Goal: Task Accomplishment & Management: Use online tool/utility

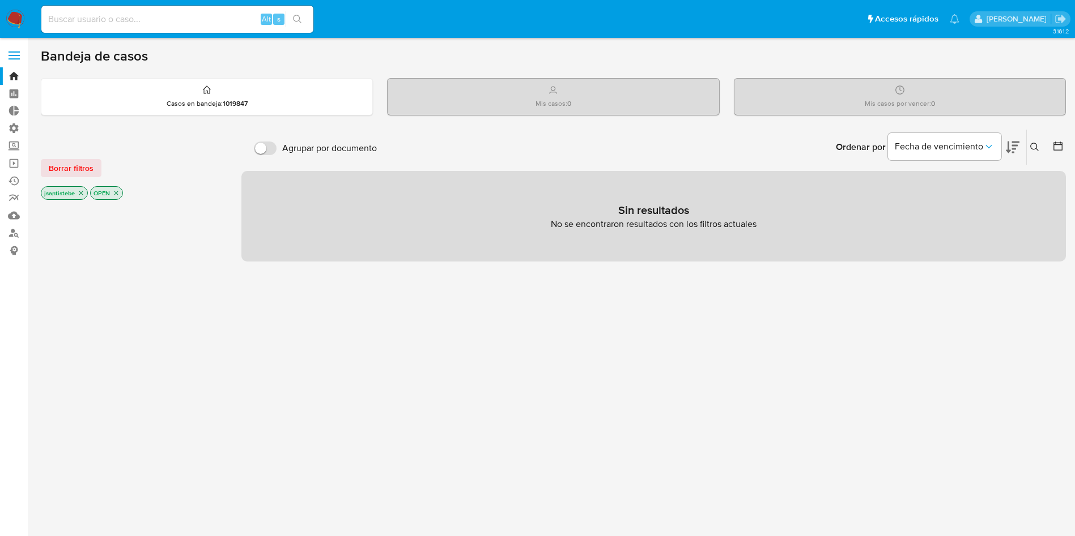
click at [9, 55] on span at bounding box center [13, 56] width 11 height 2
click at [0, 0] on input "checkbox" at bounding box center [0, 0] width 0 height 0
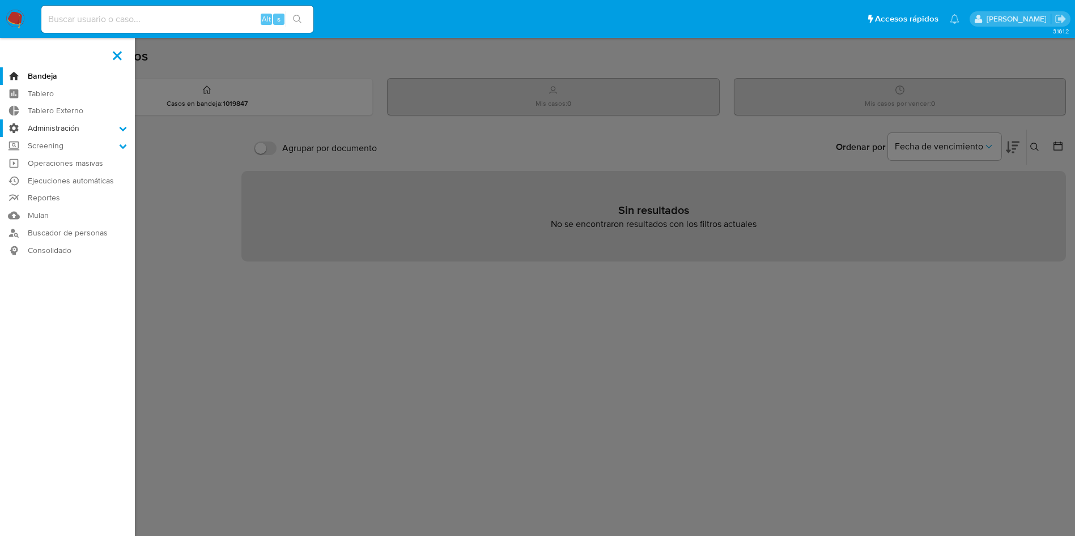
click at [71, 127] on label "Administración" at bounding box center [67, 129] width 135 height 18
click at [0, 0] on input "Administración" at bounding box center [0, 0] width 0 height 0
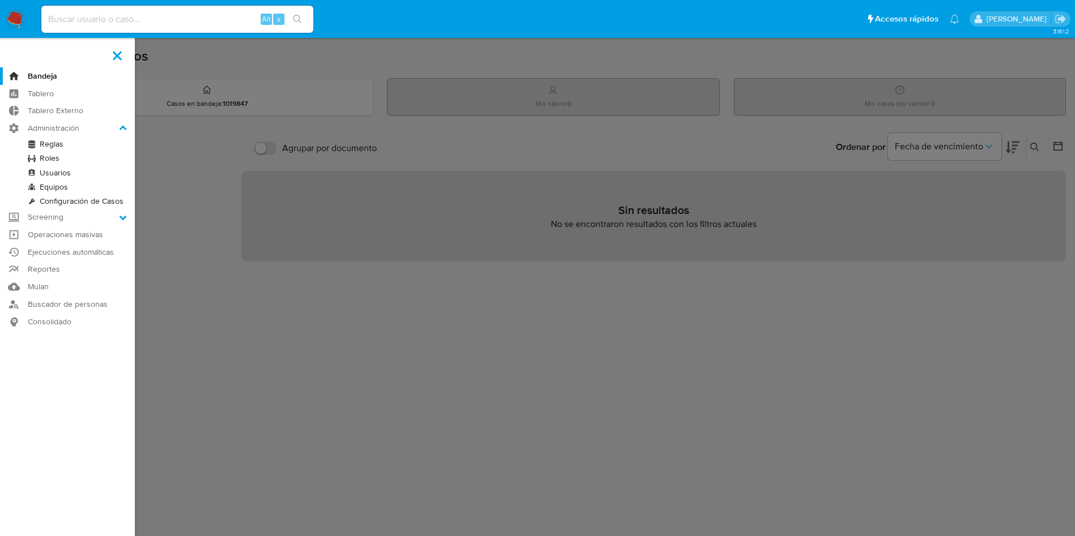
click at [58, 143] on link "Reglas" at bounding box center [67, 144] width 135 height 14
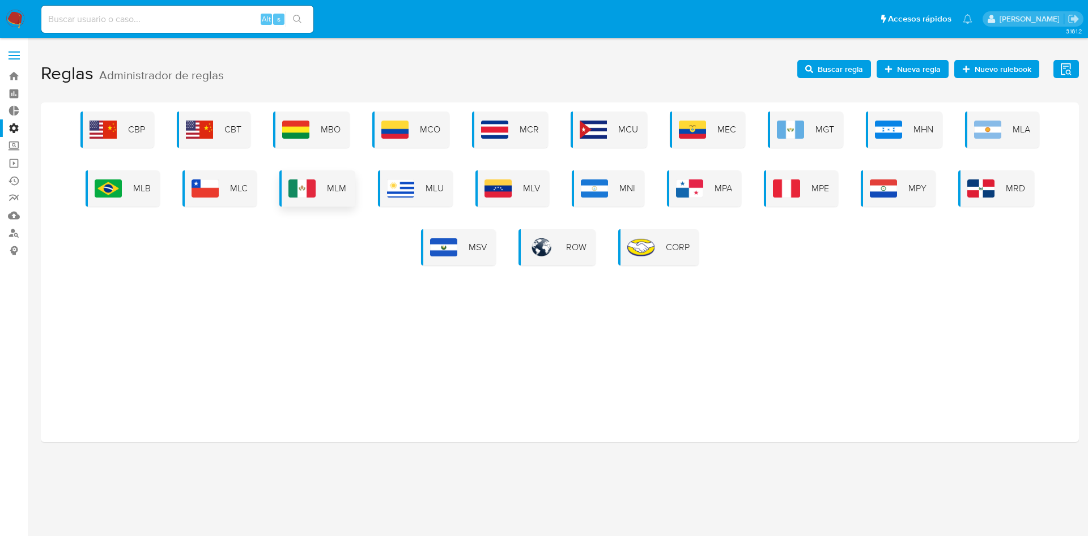
click at [308, 195] on img at bounding box center [301, 189] width 27 height 18
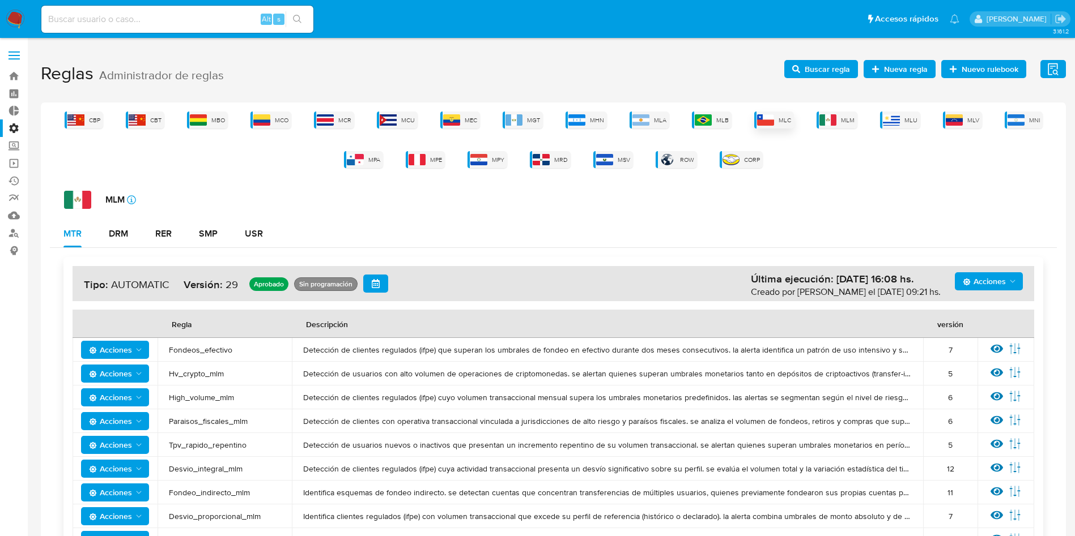
click at [788, 124] on span "MLC" at bounding box center [784, 120] width 12 height 8
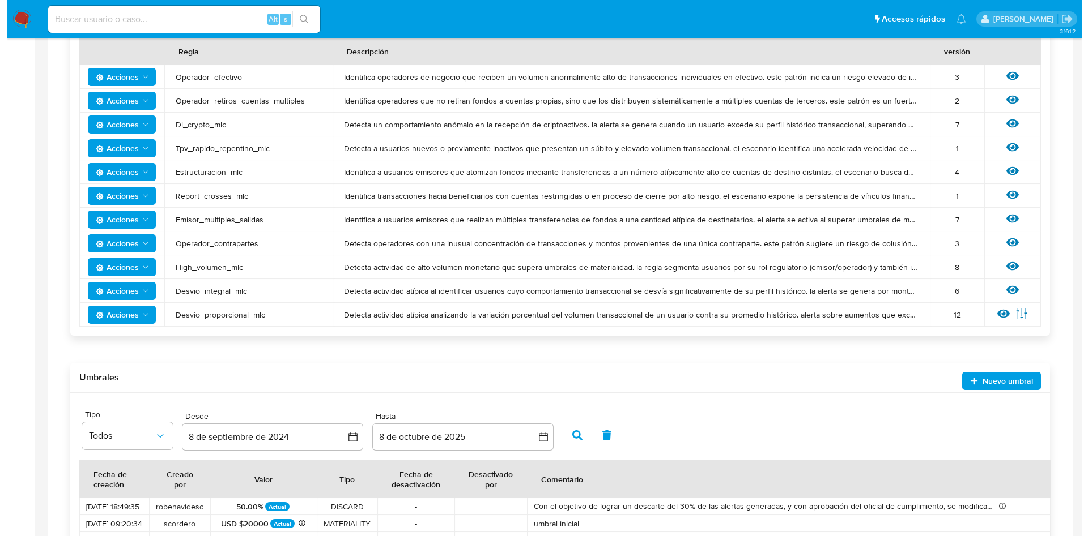
scroll to position [378, 0]
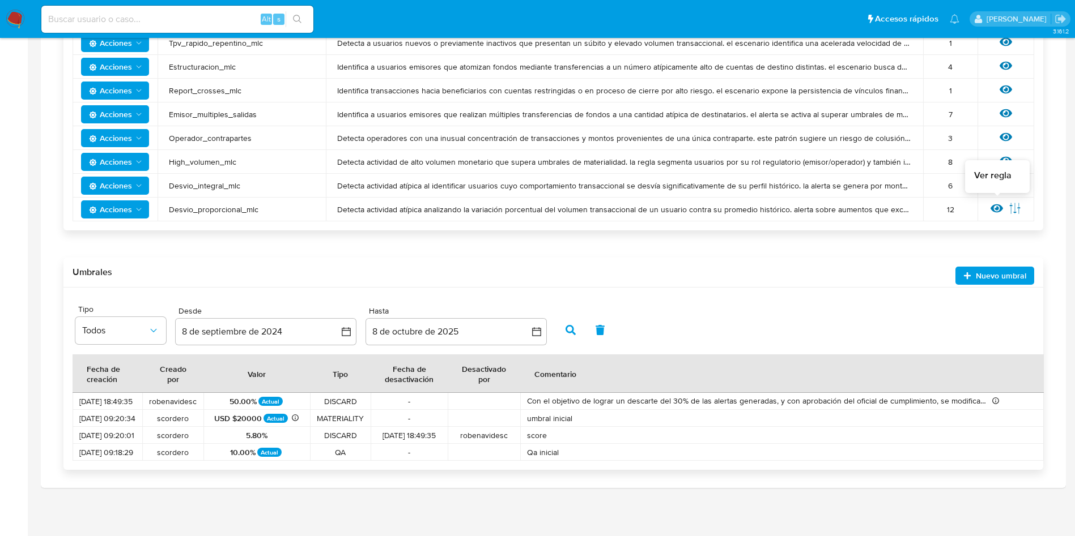
click at [996, 204] on icon at bounding box center [996, 208] width 12 height 12
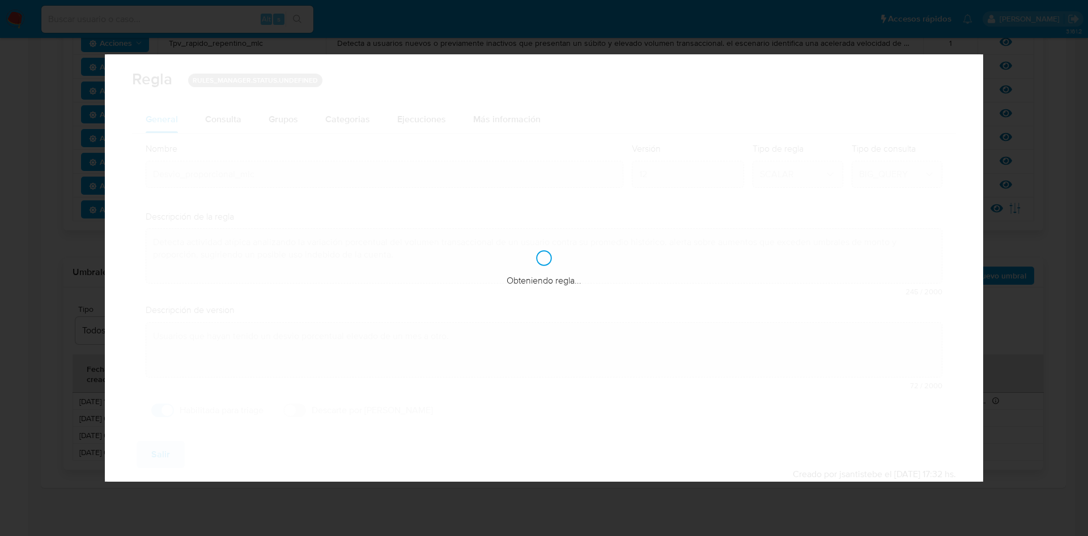
checkbox input "true"
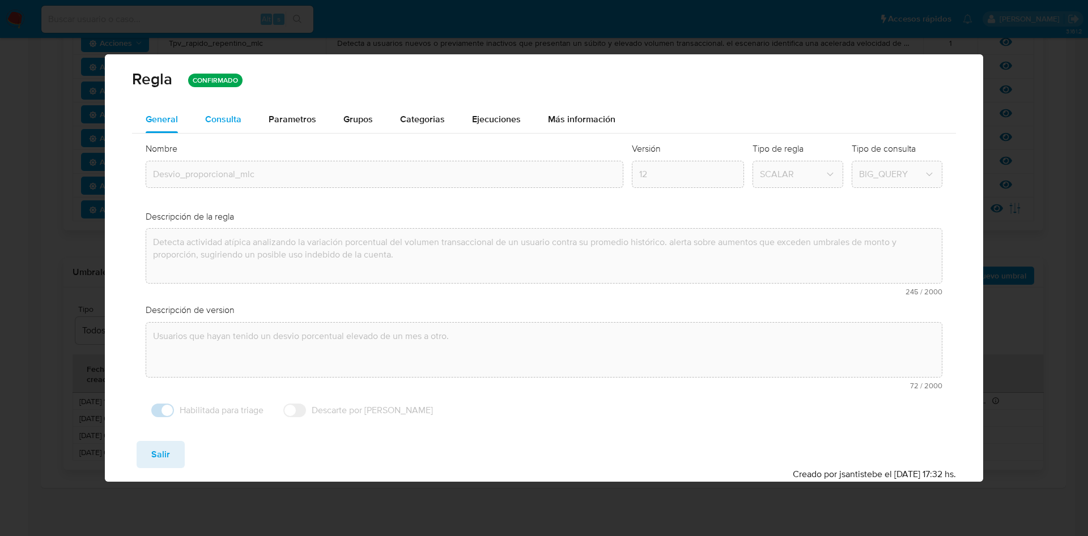
click at [241, 116] on button "Consulta" at bounding box center [222, 119] width 63 height 27
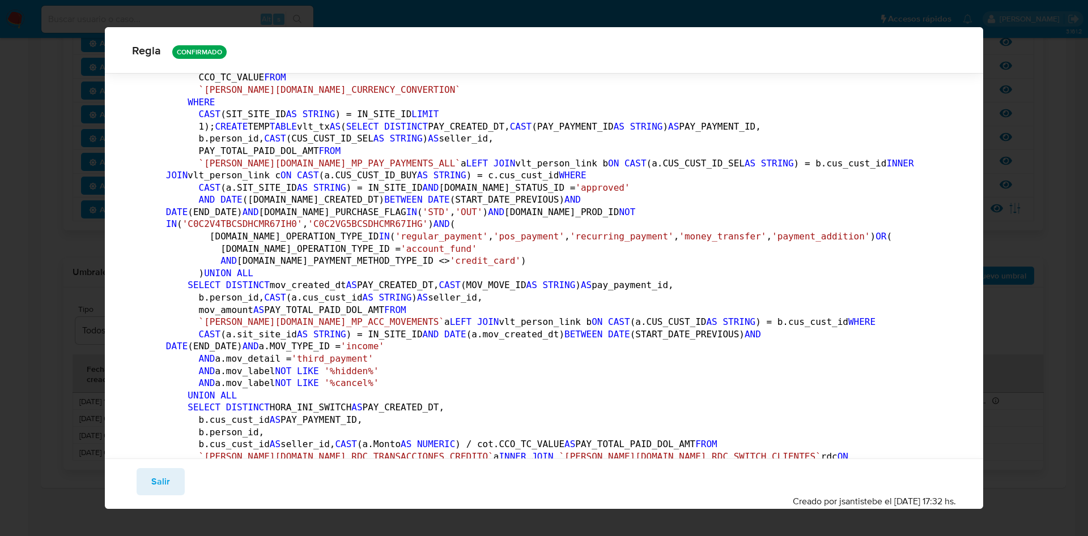
scroll to position [0, 0]
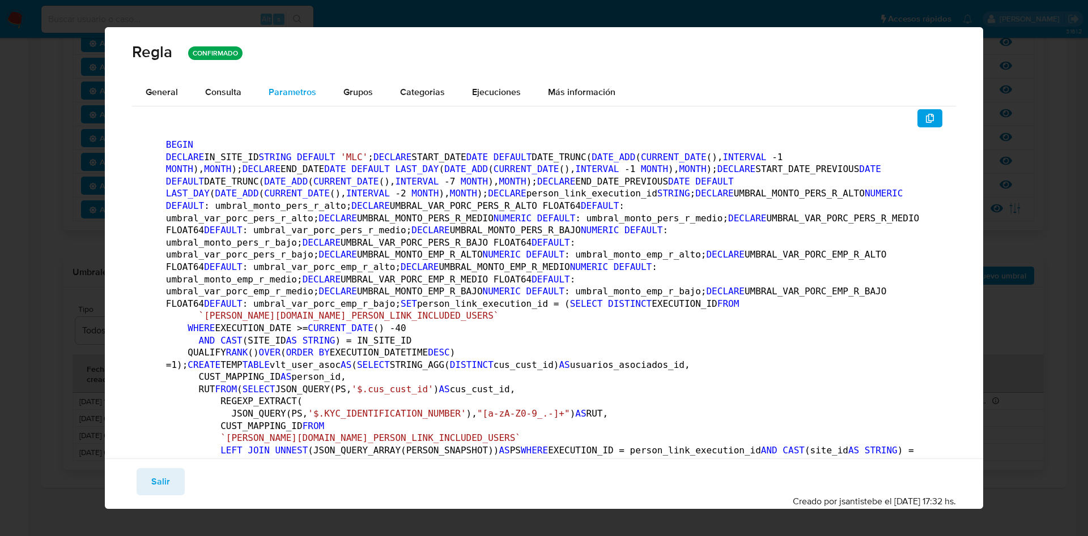
click at [284, 95] on span "Parametros" at bounding box center [292, 92] width 48 height 13
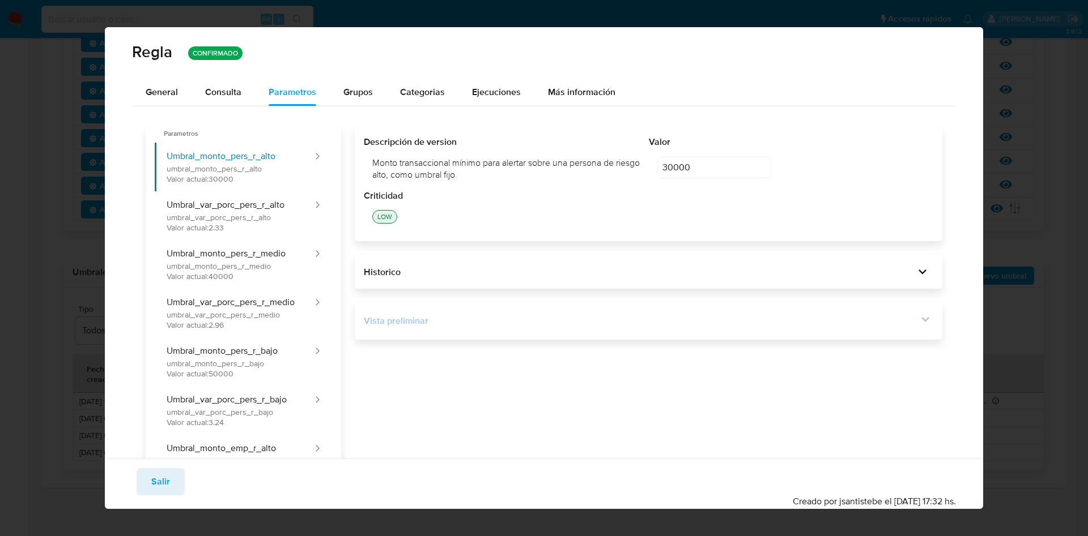
click at [917, 318] on icon at bounding box center [925, 320] width 16 height 16
